Goal: Information Seeking & Learning: Learn about a topic

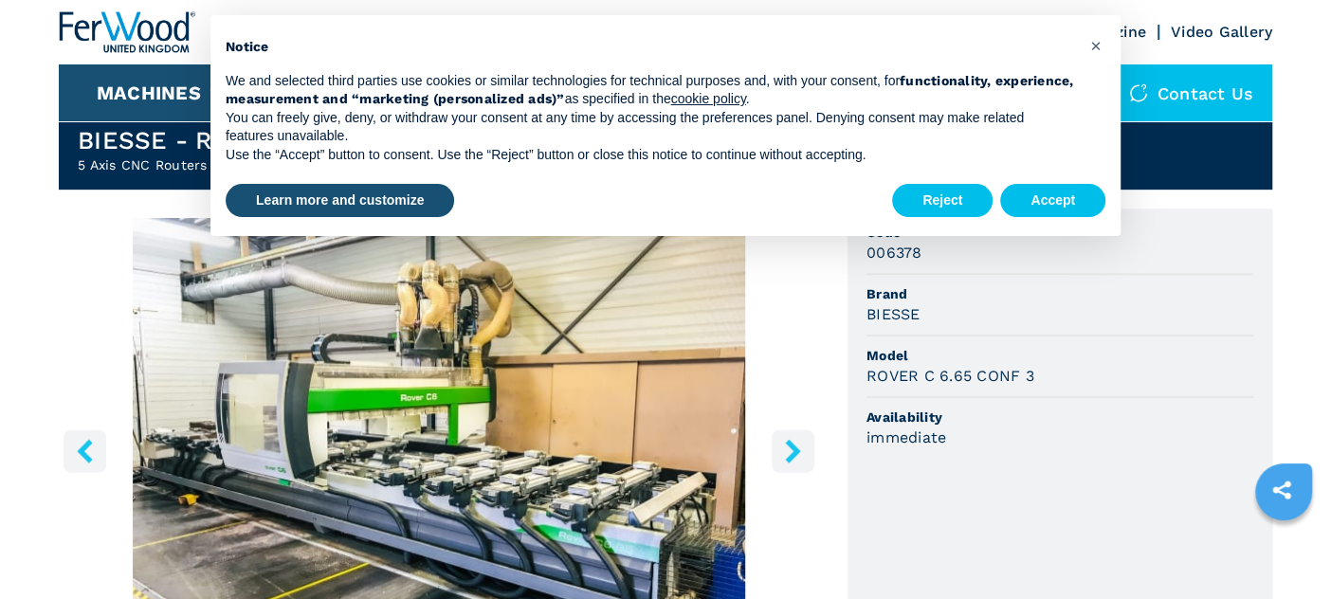
scroll to position [486, 0]
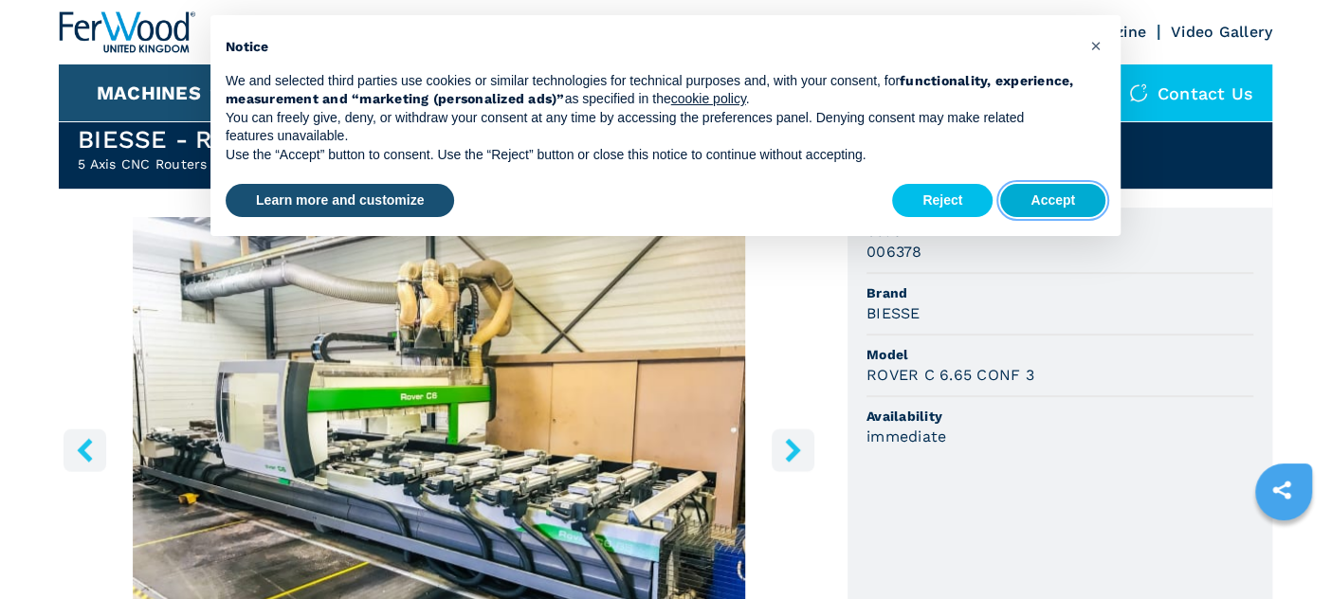
click at [1041, 203] on button "Accept" at bounding box center [1053, 201] width 105 height 34
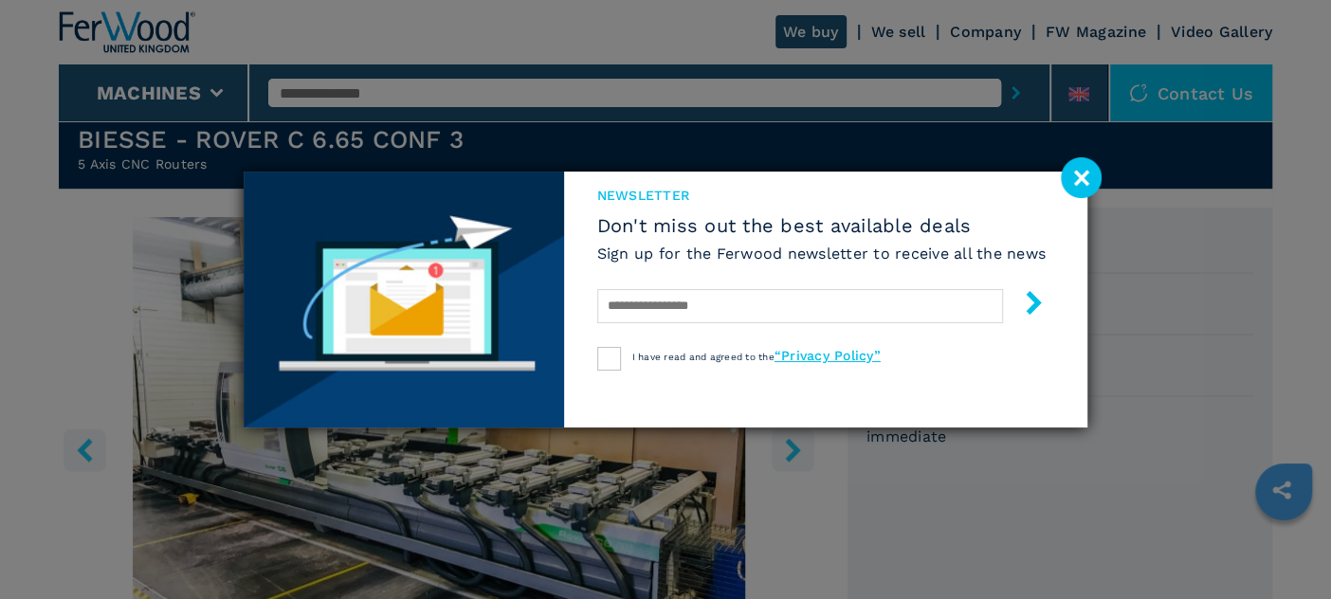
click at [1078, 199] on div "newsletter Don't miss out the best available deals Sign up for the Ferwood news…" at bounding box center [822, 271] width 516 height 199
click at [1082, 185] on image at bounding box center [1081, 177] width 41 height 41
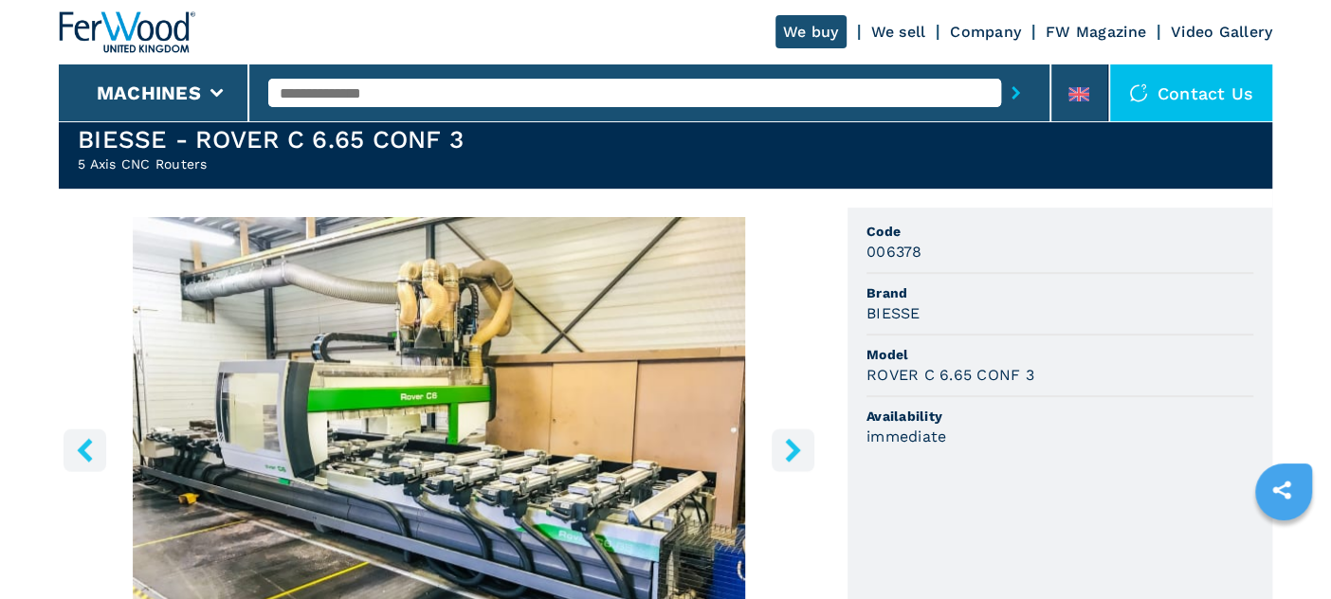
click at [804, 444] on button "right-button" at bounding box center [793, 450] width 43 height 43
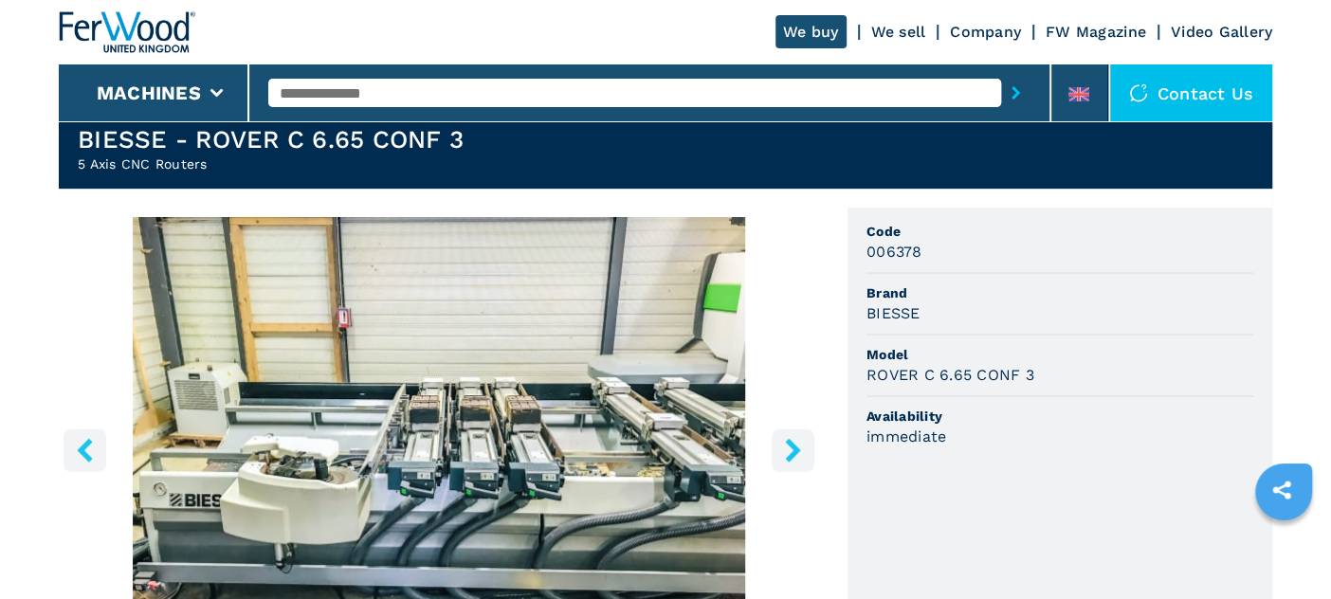
click at [804, 444] on button "right-button" at bounding box center [793, 450] width 43 height 43
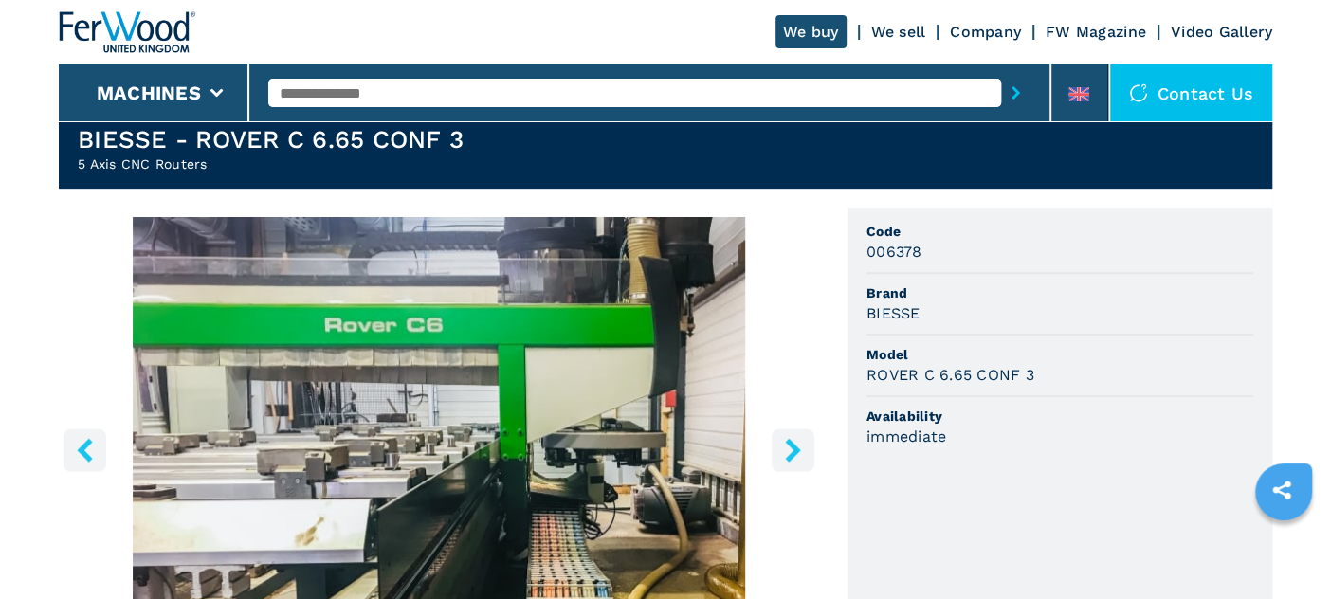
click at [804, 444] on button "right-button" at bounding box center [793, 450] width 43 height 43
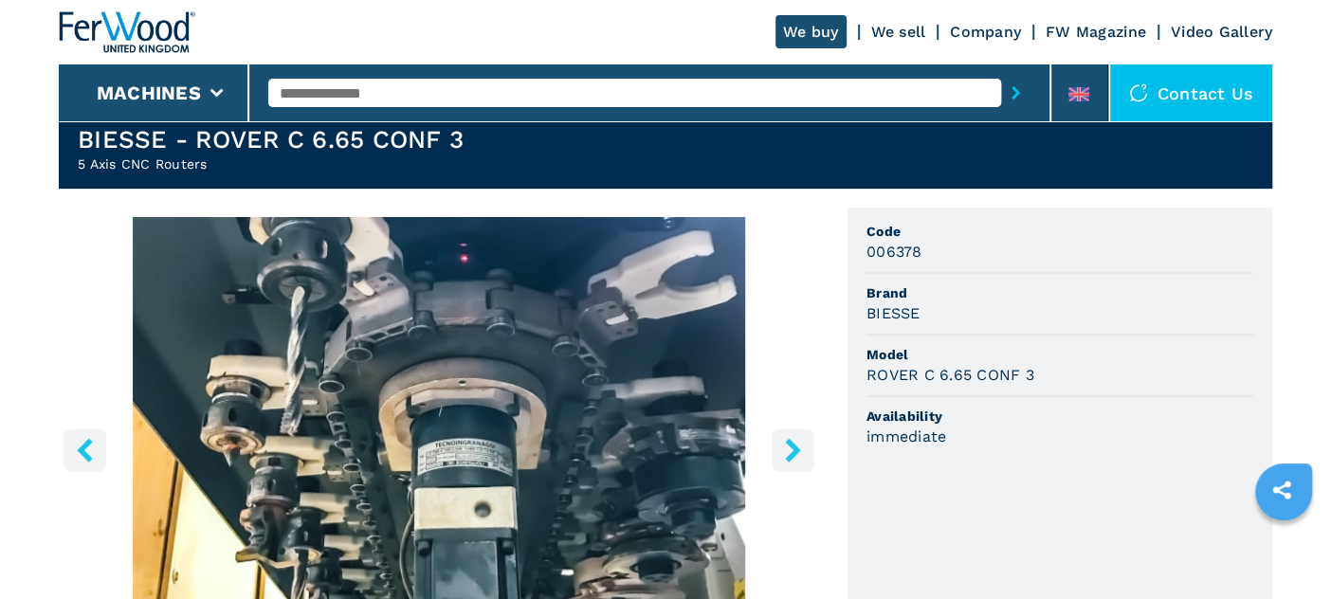
click at [804, 444] on button "right-button" at bounding box center [793, 450] width 43 height 43
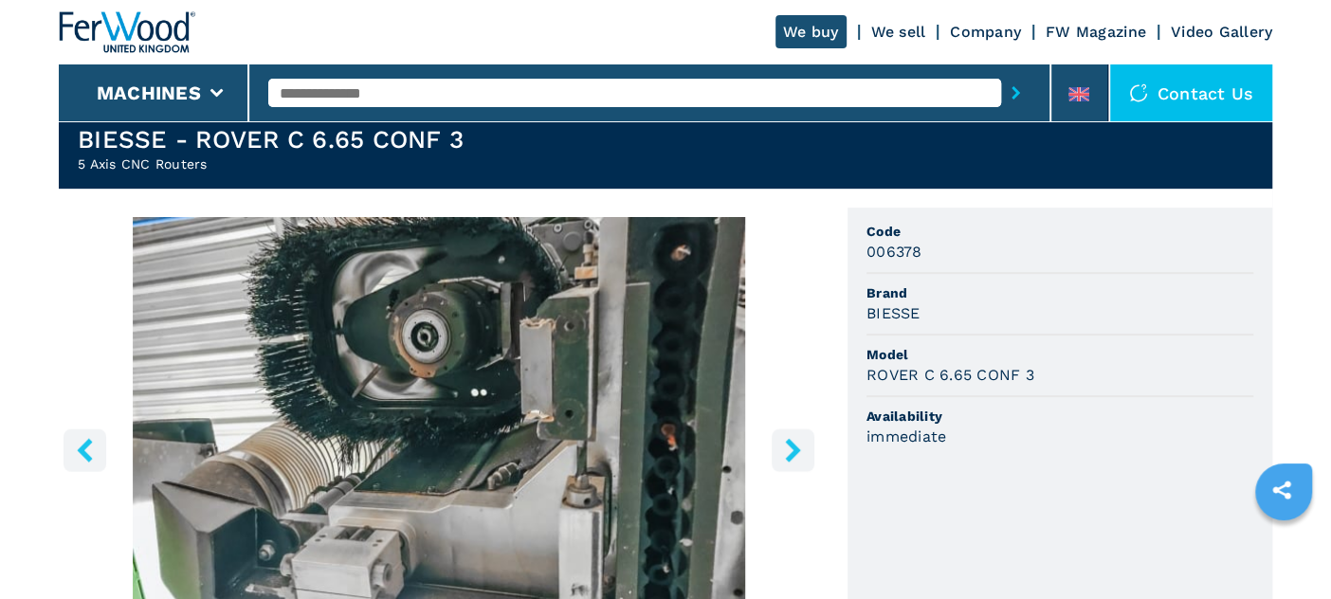
click at [804, 444] on button "right-button" at bounding box center [793, 450] width 43 height 43
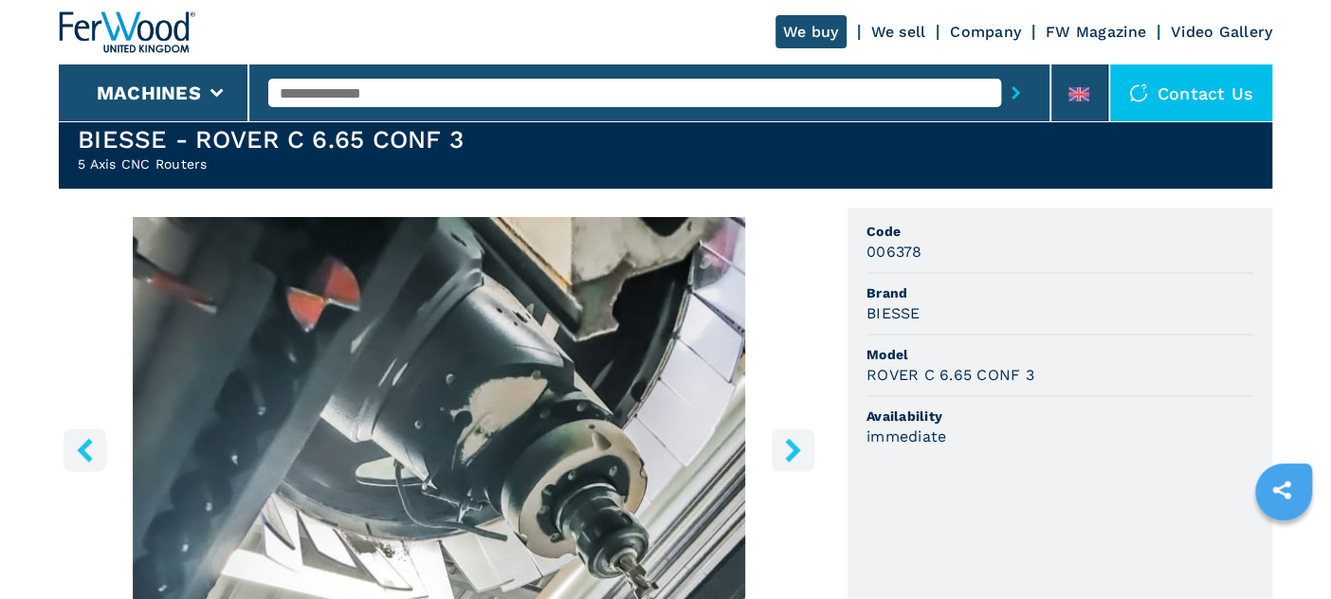
click at [804, 444] on button "right-button" at bounding box center [793, 450] width 43 height 43
